Goal: Task Accomplishment & Management: Complete application form

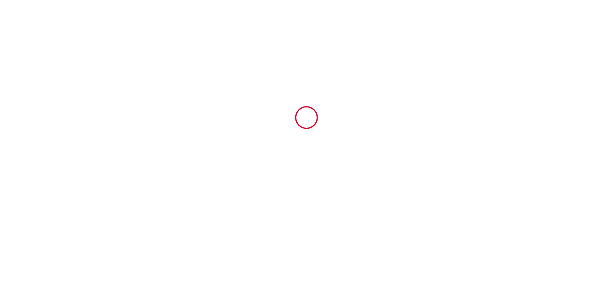
type input "6918963"
type input "15' de CHARTRES (28) Havre de paix : magnifique propriété avec [PERSON_NAME]"
type input "LEVESVILLE"
type input "28300"
type input "Bailleau-l'Évêque"
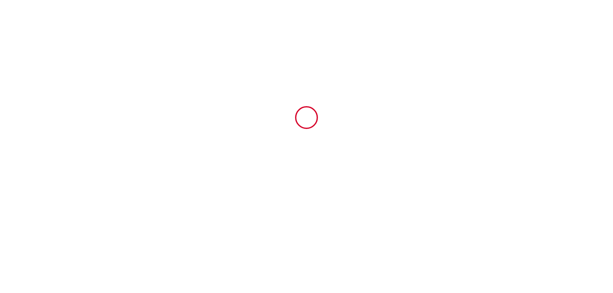
type input "[GEOGRAPHIC_DATA]"
type input "[DATE]"
type input "12"
type input "1"
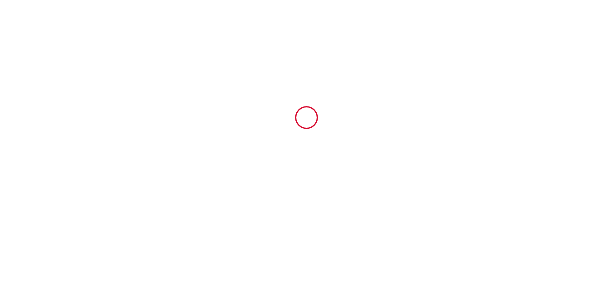
type input "1000"
type input "949.9"
type input "[PERSON_NAME]"
type input "BOUQUEREL"
type input "[STREET_ADDRESS]"
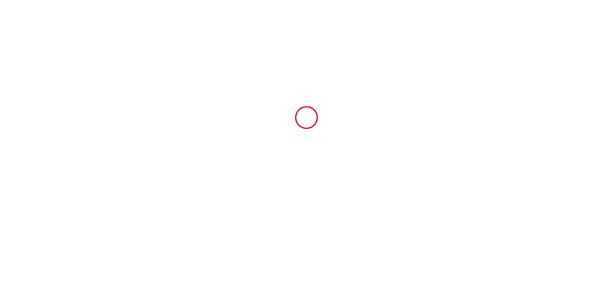
type input "28300"
type input "[GEOGRAPHIC_DATA]"
type input "[EMAIL_ADDRESS][DOMAIN_NAME]"
type input "[PERSON_NAME]"
type input "Bouraoui"
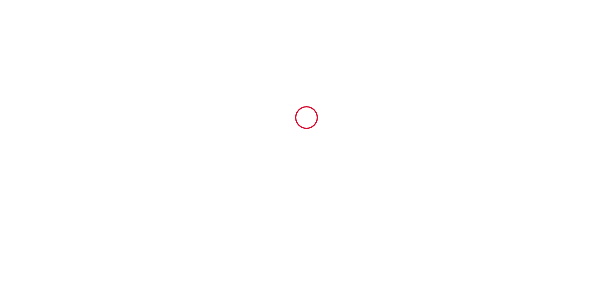
type input "[STREET_ADDRESS][PERSON_NAME]"
type input "94270"
type input "Kremlin bicetre"
type input "[EMAIL_ADDRESS][DOMAIN_NAME]"
type input "[PHONE_NUMBER]"
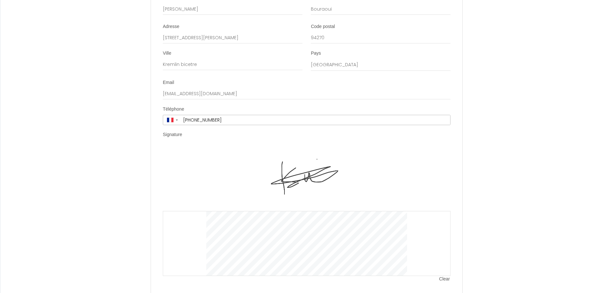
scroll to position [1255, 0]
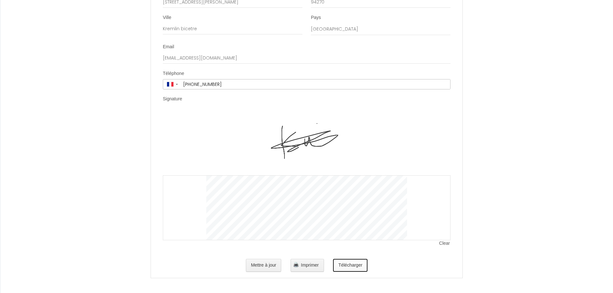
click at [360, 272] on button "Télécharger" at bounding box center [350, 265] width 34 height 13
